Goal: Find contact information: Find specific fact

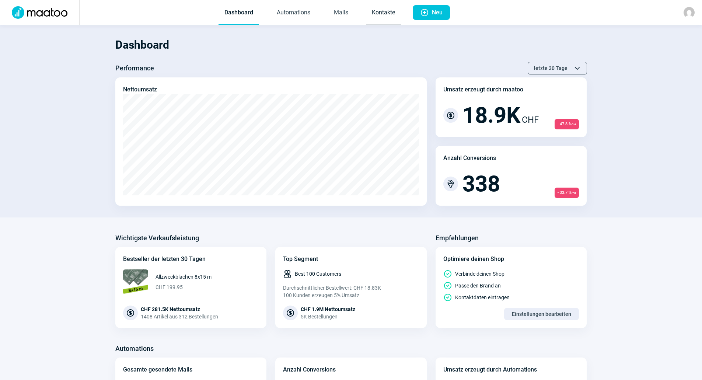
click at [367, 15] on link "Kontakte" at bounding box center [383, 13] width 35 height 24
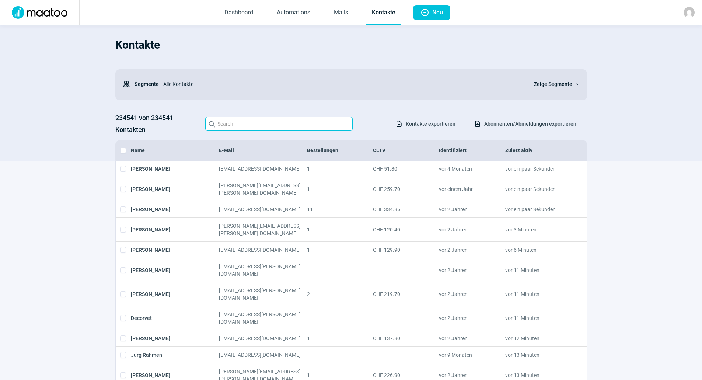
click at [333, 123] on input "Search icon" at bounding box center [278, 124] width 147 height 14
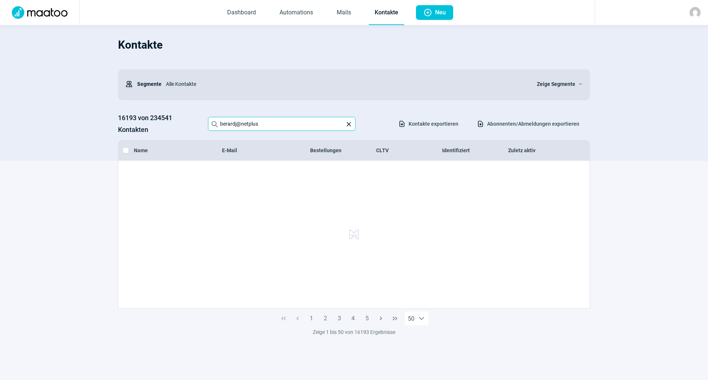
type input "berardj@netplus"
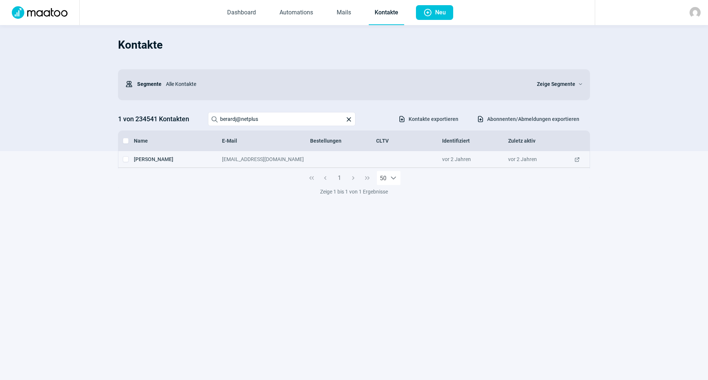
click at [320, 163] on div "[PERSON_NAME] [PERSON_NAME][EMAIL_ADDRESS][DOMAIN_NAME] vor 2 Jahren vor 2 Jahr…" at bounding box center [353, 159] width 471 height 17
click at [578, 159] on span "ExternalLink icon" at bounding box center [577, 159] width 6 height 7
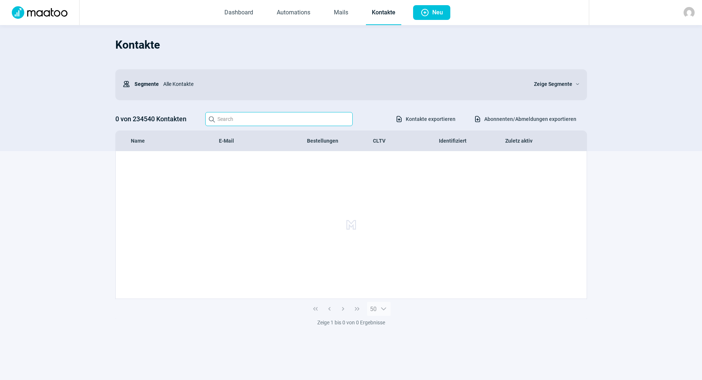
click at [244, 119] on input "Search icon" at bounding box center [278, 119] width 147 height 14
type input "b"
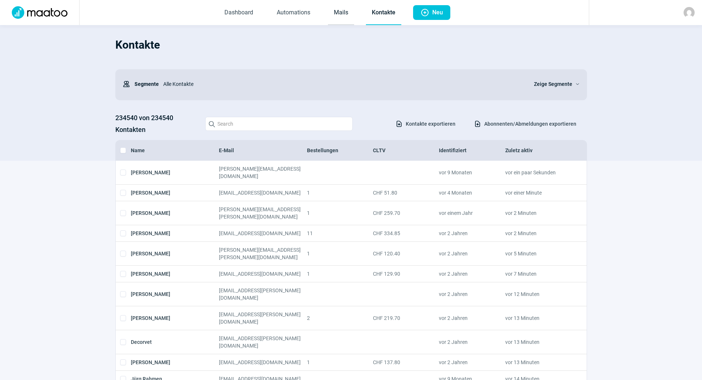
click at [345, 10] on link "Mails" at bounding box center [341, 13] width 26 height 24
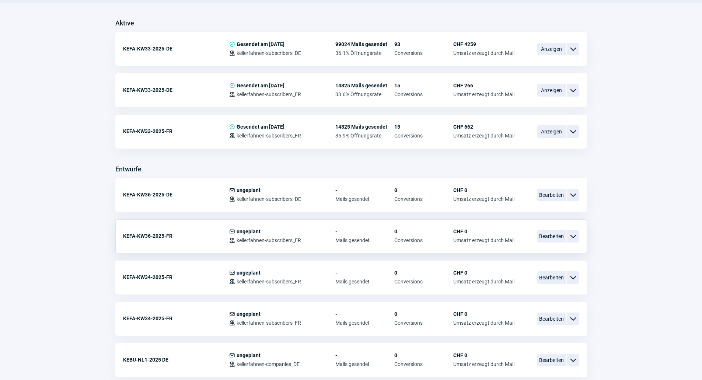
scroll to position [37, 0]
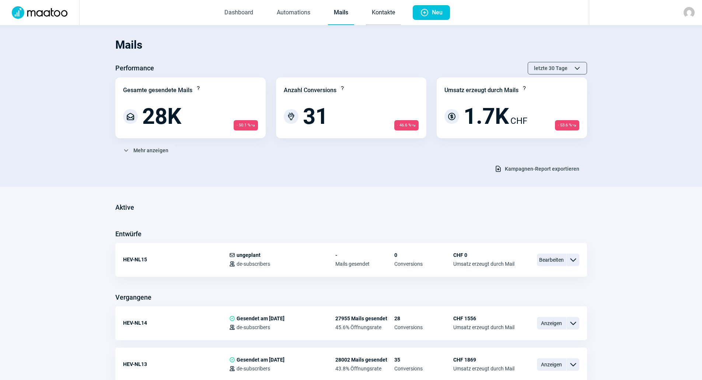
click at [394, 15] on link "Kontakte" at bounding box center [383, 13] width 35 height 24
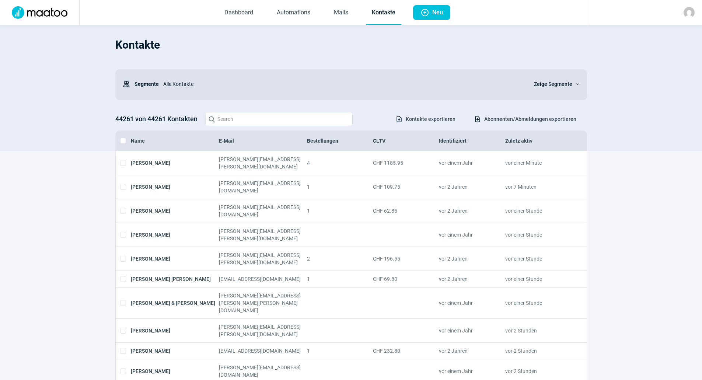
click at [688, 14] on img at bounding box center [689, 12] width 11 height 11
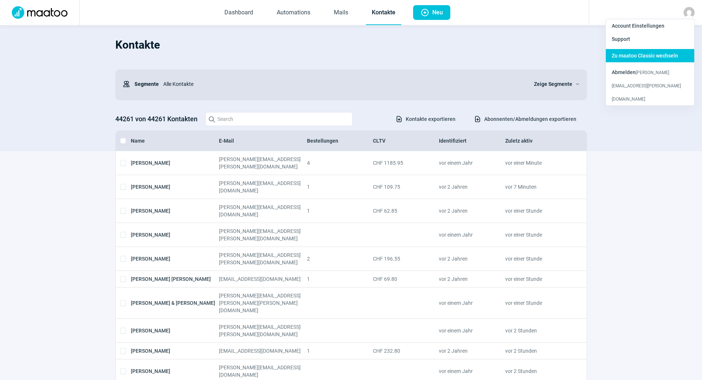
click at [647, 53] on span "Zu maatoo Classic wechseln" at bounding box center [645, 56] width 66 height 6
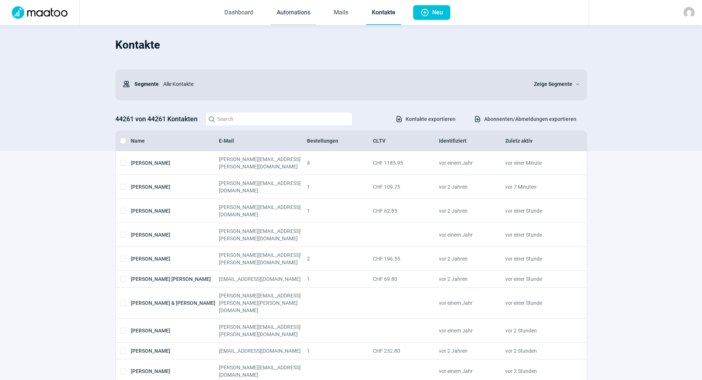
click at [291, 14] on link "Automations" at bounding box center [293, 13] width 45 height 24
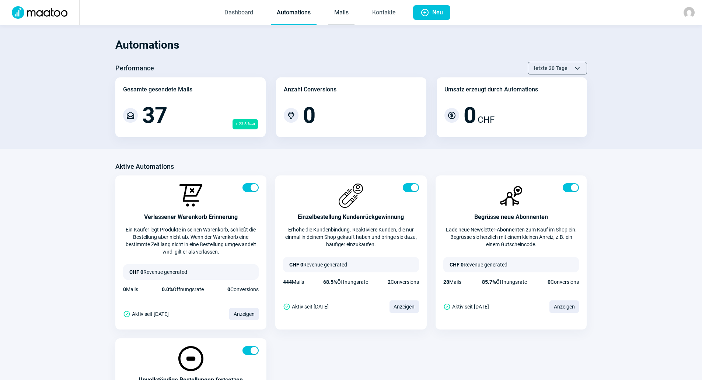
click at [342, 15] on link "Mails" at bounding box center [341, 13] width 26 height 24
